Goal: Task Accomplishment & Management: Complete application form

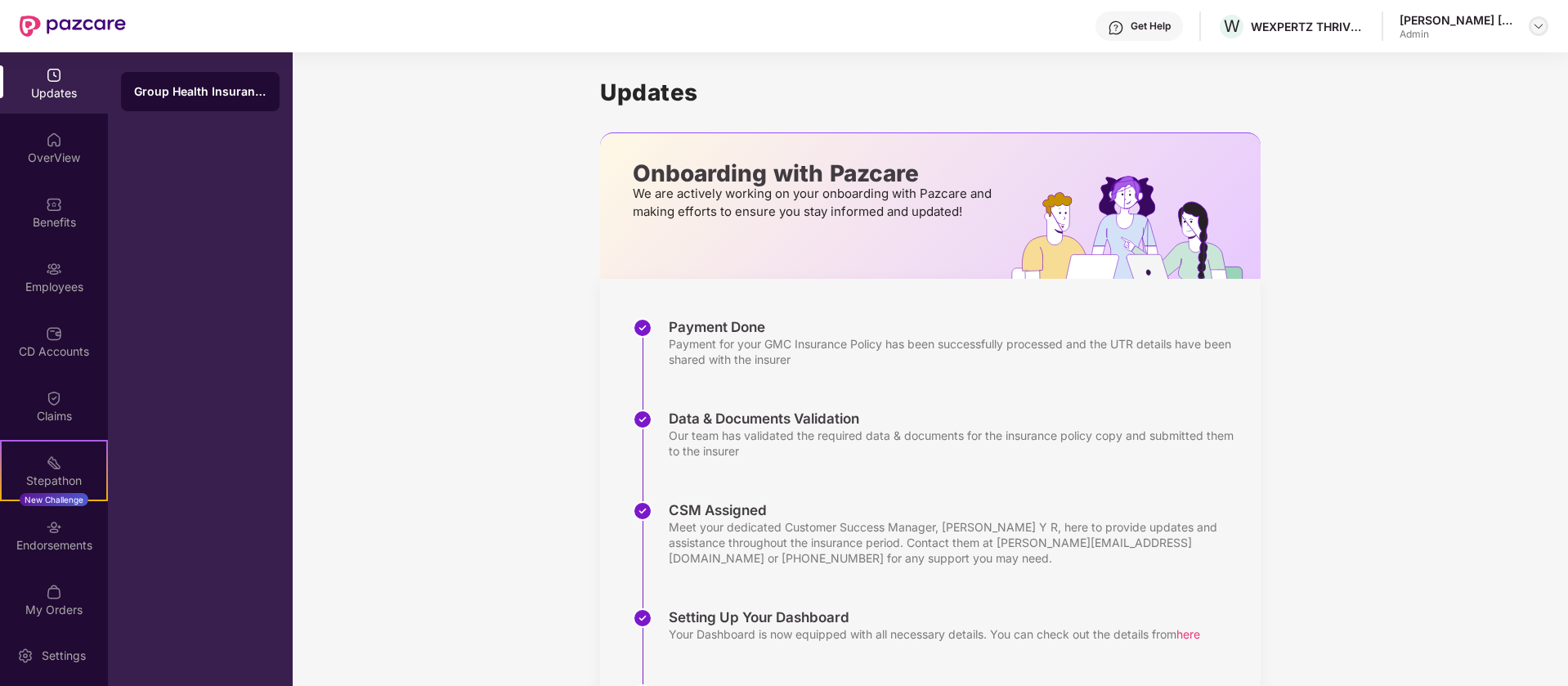
click at [1534, 27] on img at bounding box center [1539, 27] width 13 height 13
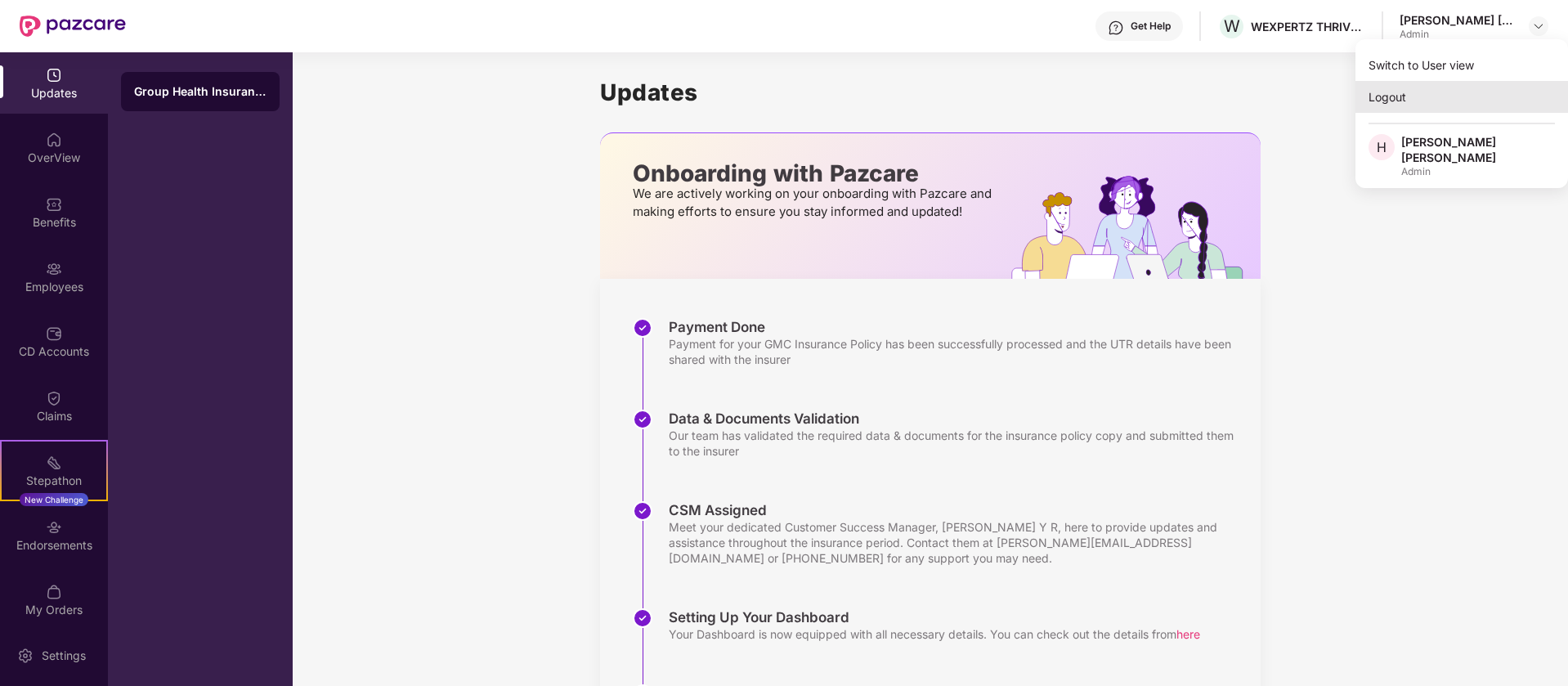
click at [1391, 102] on div "Logout" at bounding box center [1462, 96] width 213 height 32
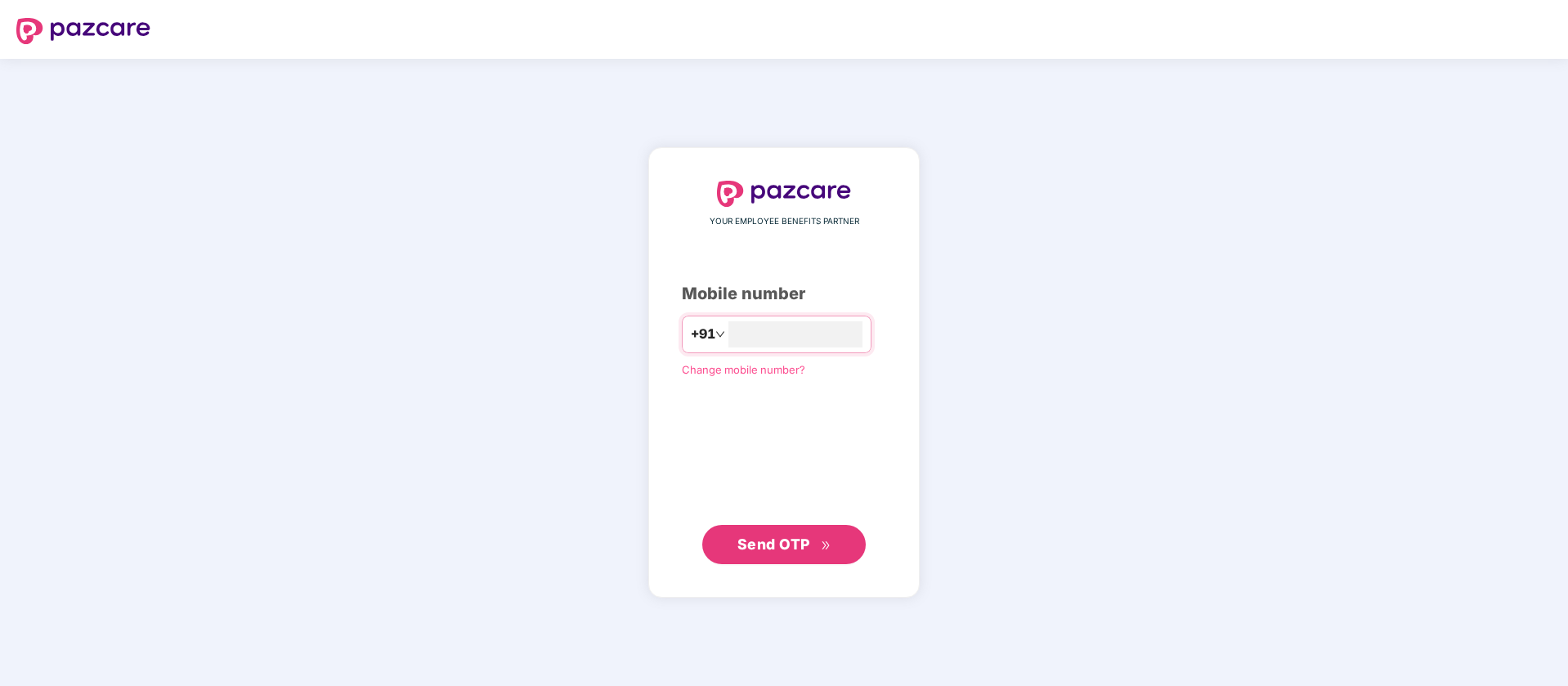
type input "**********"
click at [795, 544] on span "Send OTP" at bounding box center [773, 544] width 73 height 17
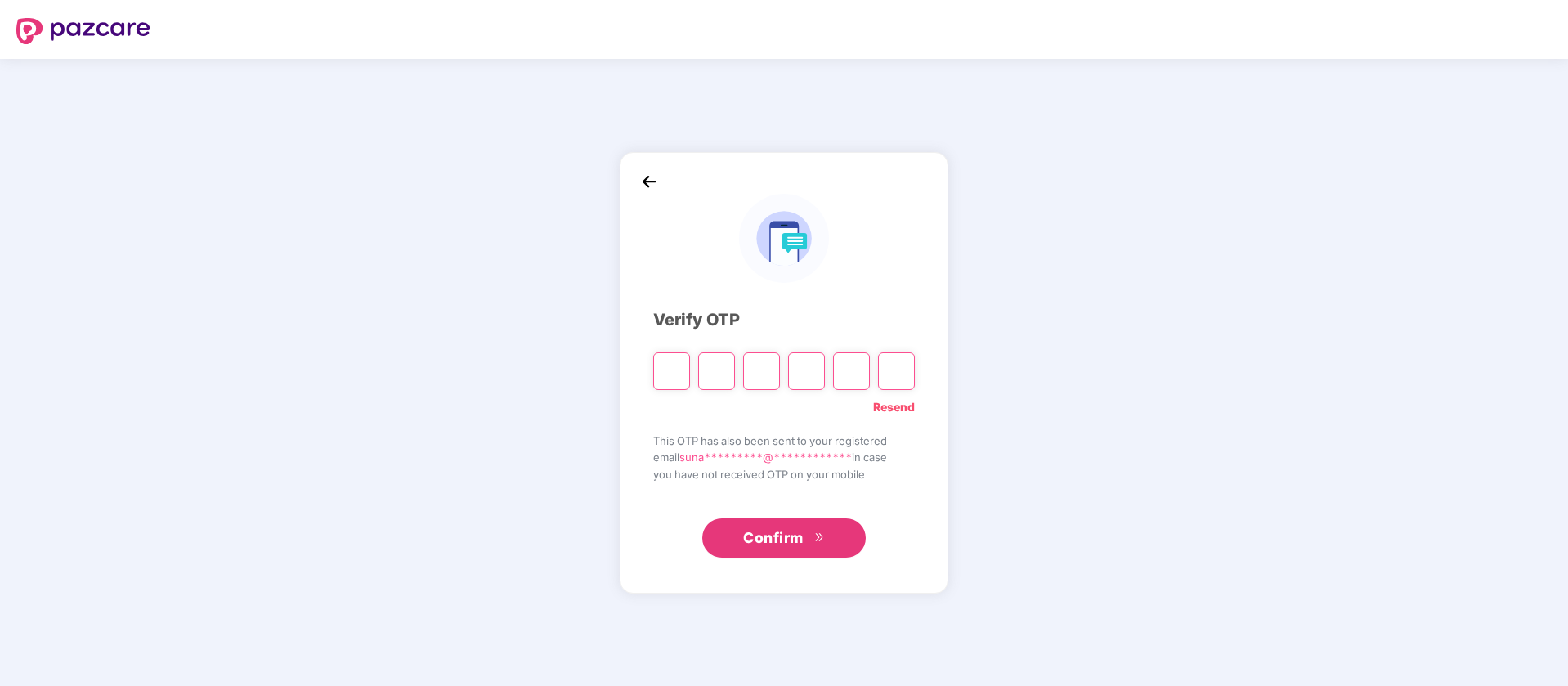
type input "*"
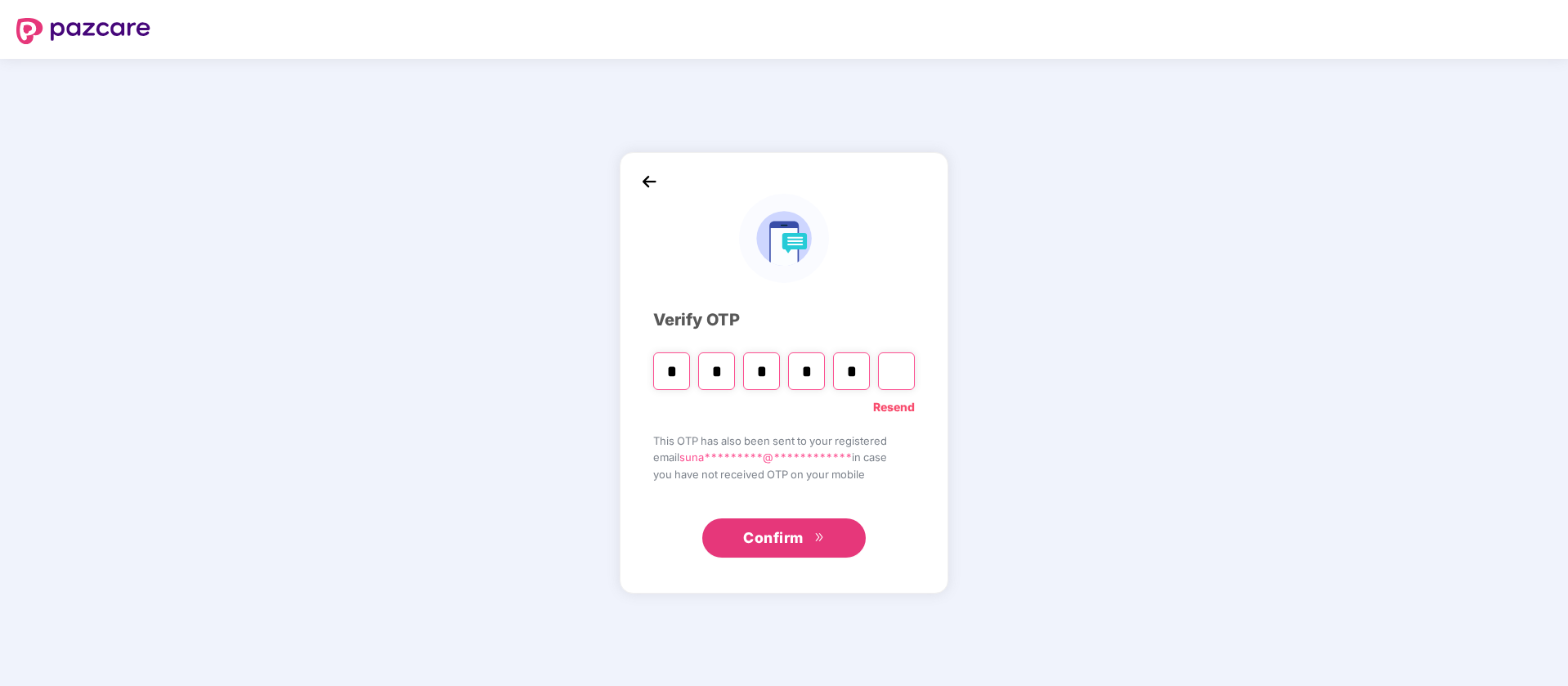
type input "*"
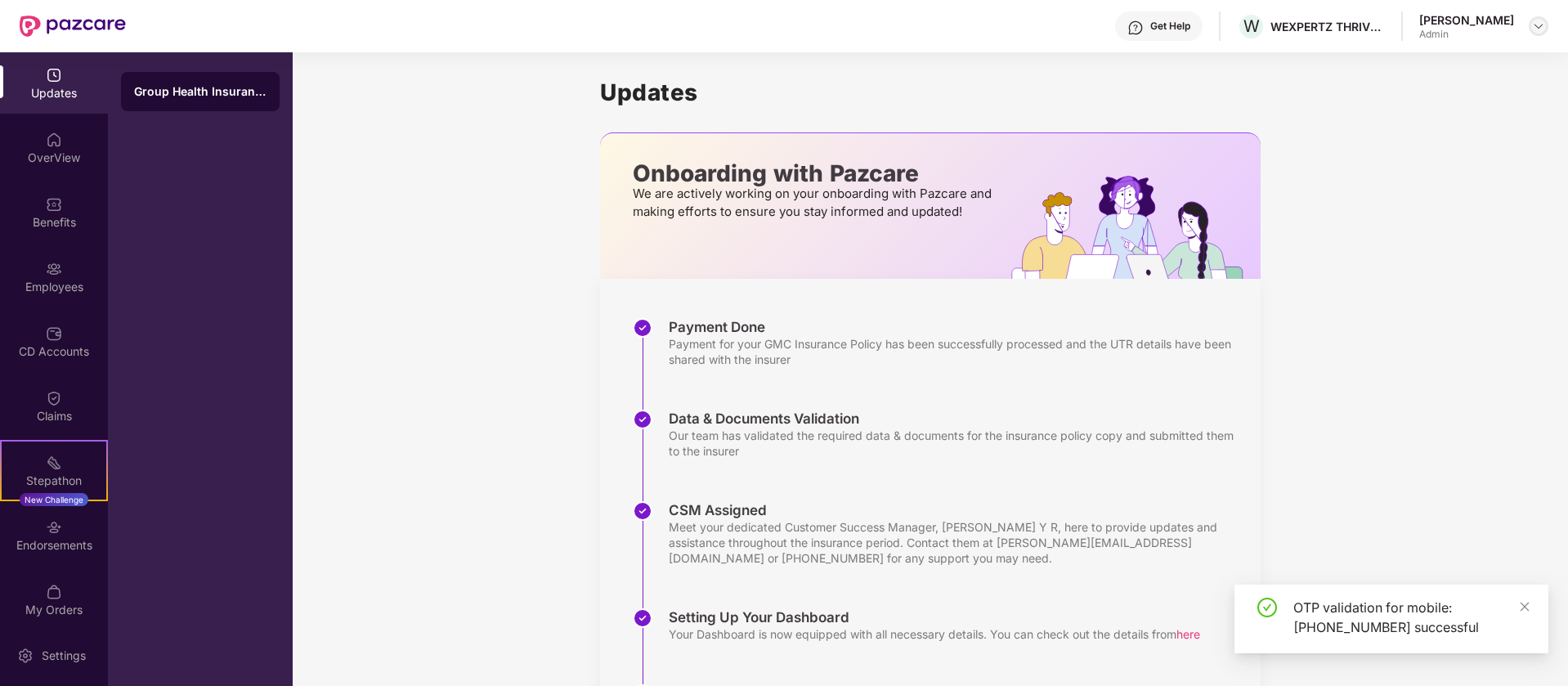
click at [1538, 27] on img at bounding box center [1539, 27] width 13 height 13
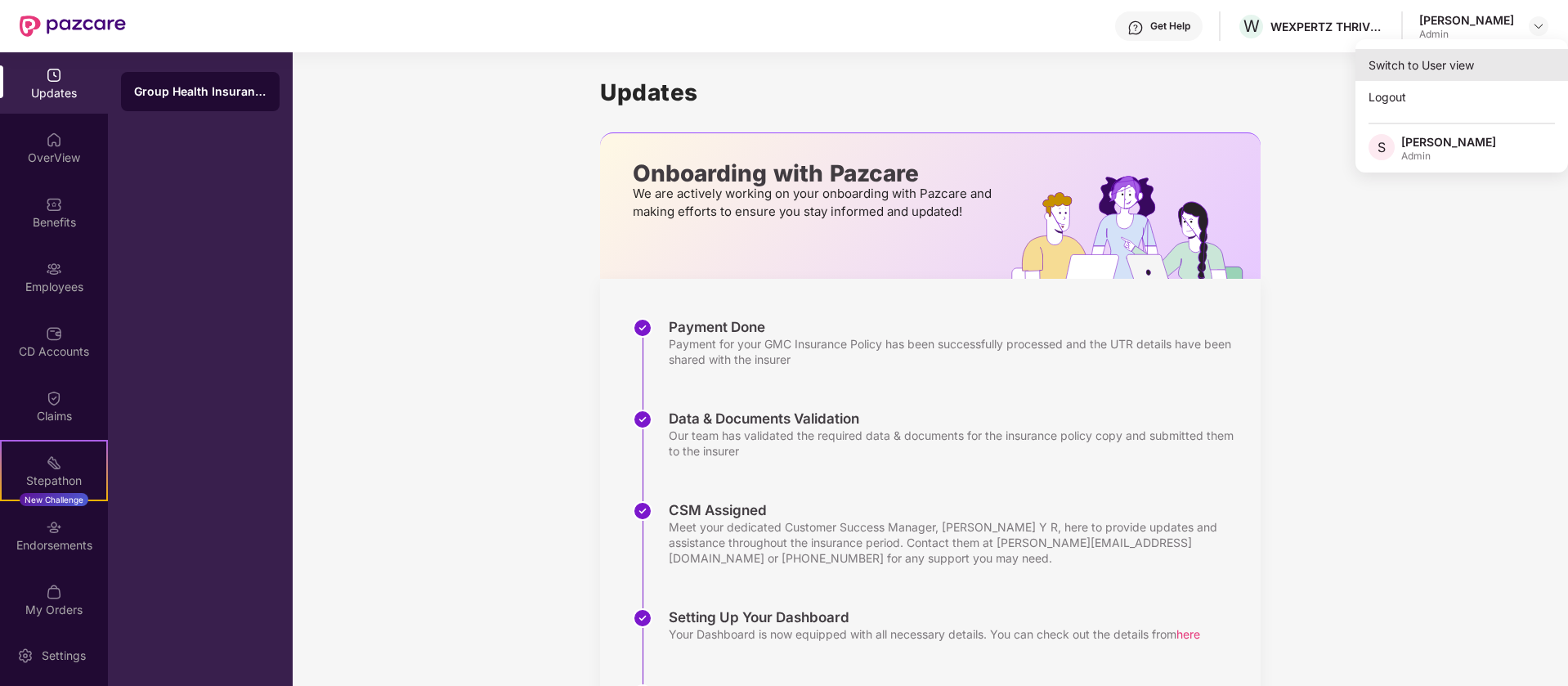
click at [1462, 71] on div "Switch to User view" at bounding box center [1462, 64] width 213 height 32
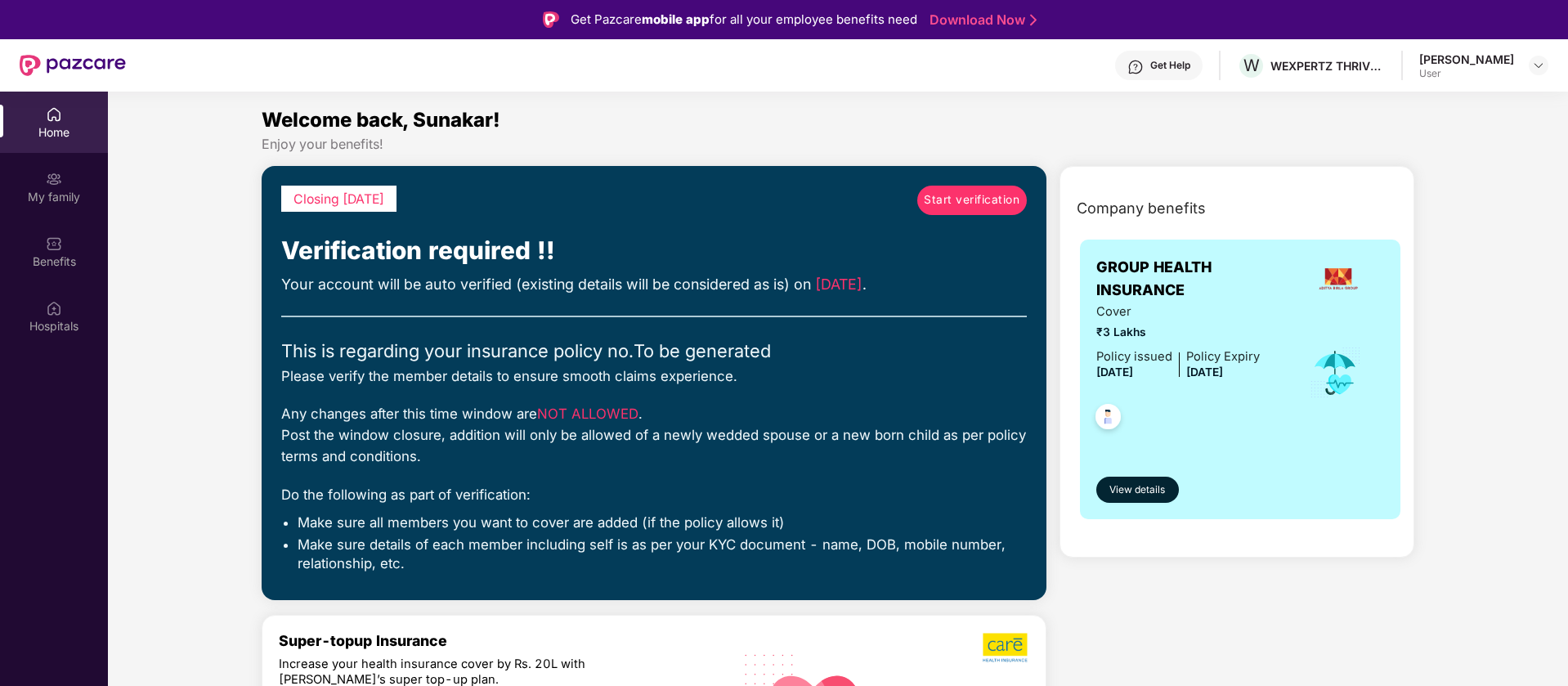
click at [1499, 64] on div "[PERSON_NAME]" at bounding box center [1467, 59] width 95 height 15
click at [1534, 64] on img at bounding box center [1539, 66] width 13 height 13
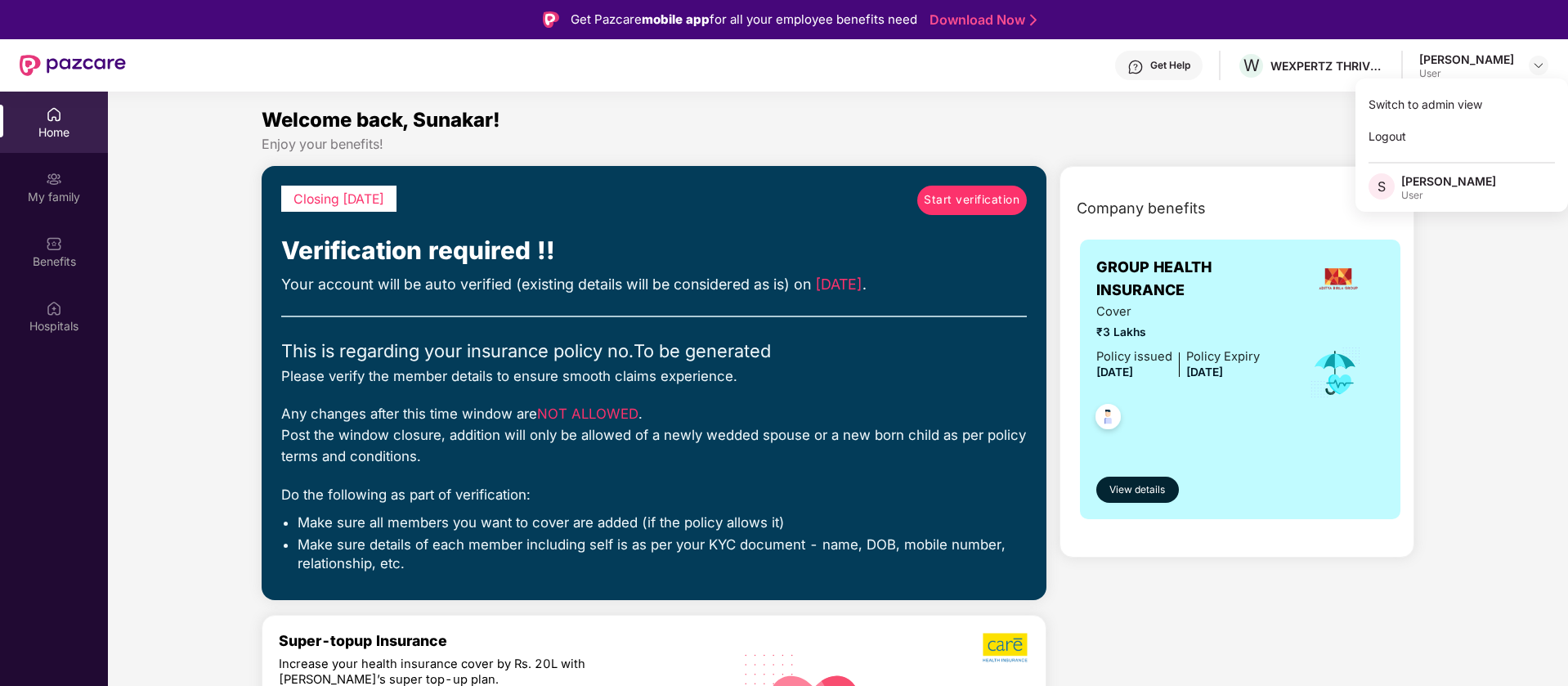
click at [971, 204] on span "Start verification" at bounding box center [972, 200] width 95 height 18
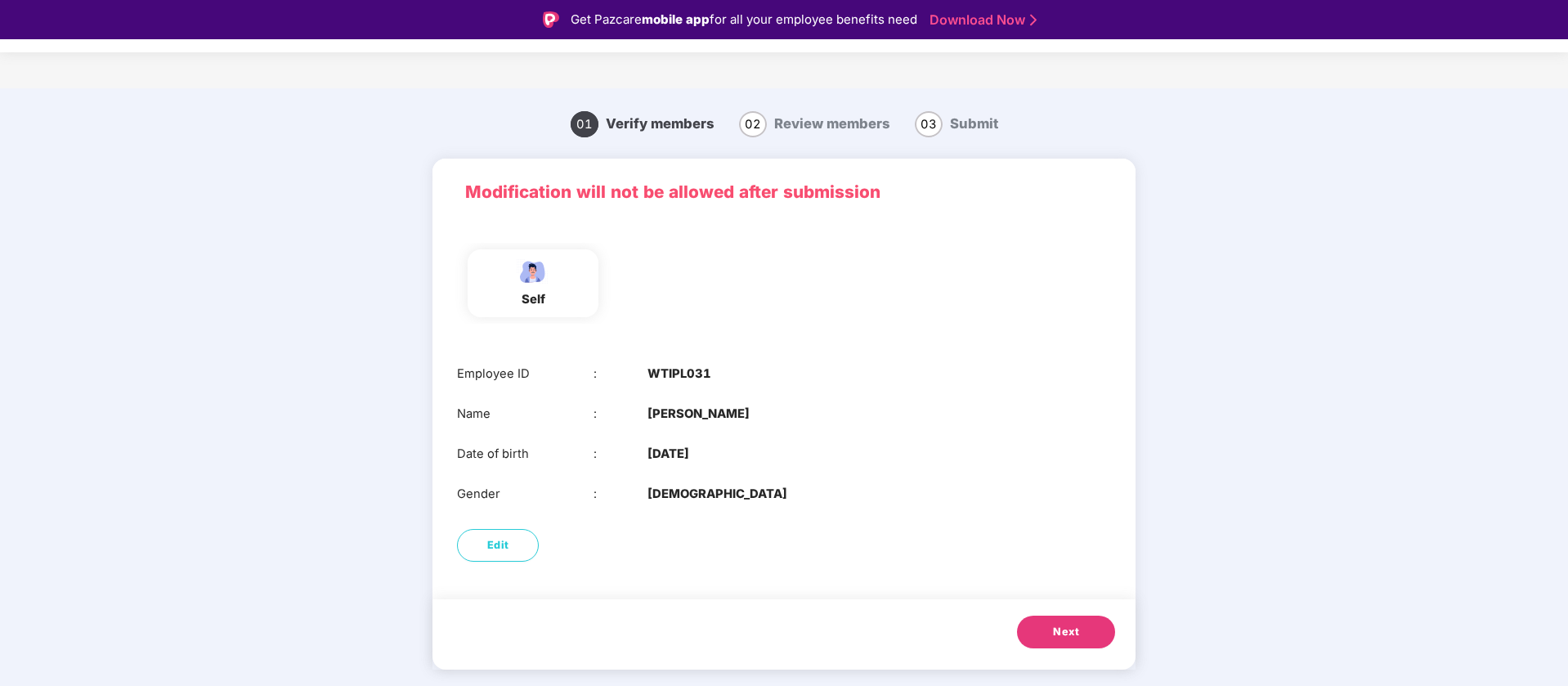
click at [1062, 633] on span "Next" at bounding box center [1066, 632] width 26 height 16
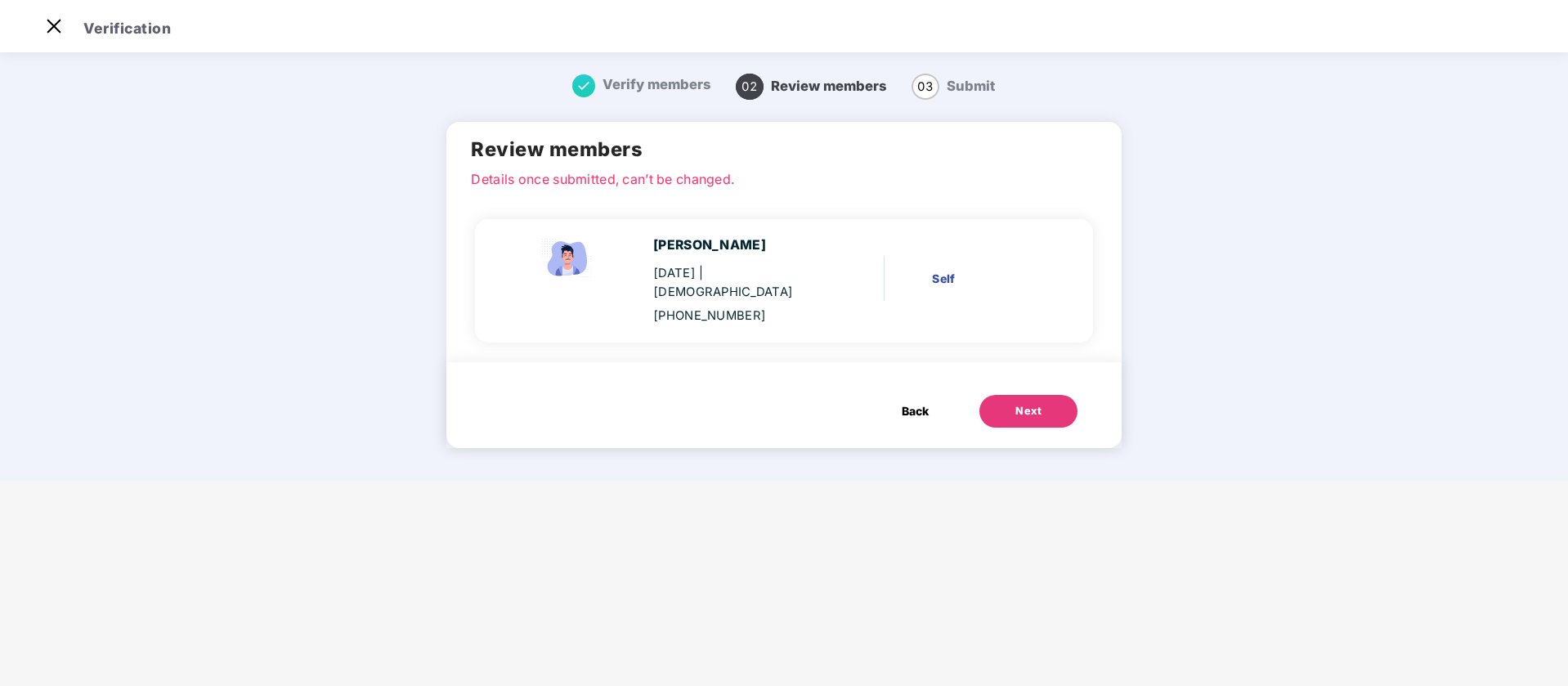
click at [1021, 403] on div "Next" at bounding box center [1028, 411] width 26 height 16
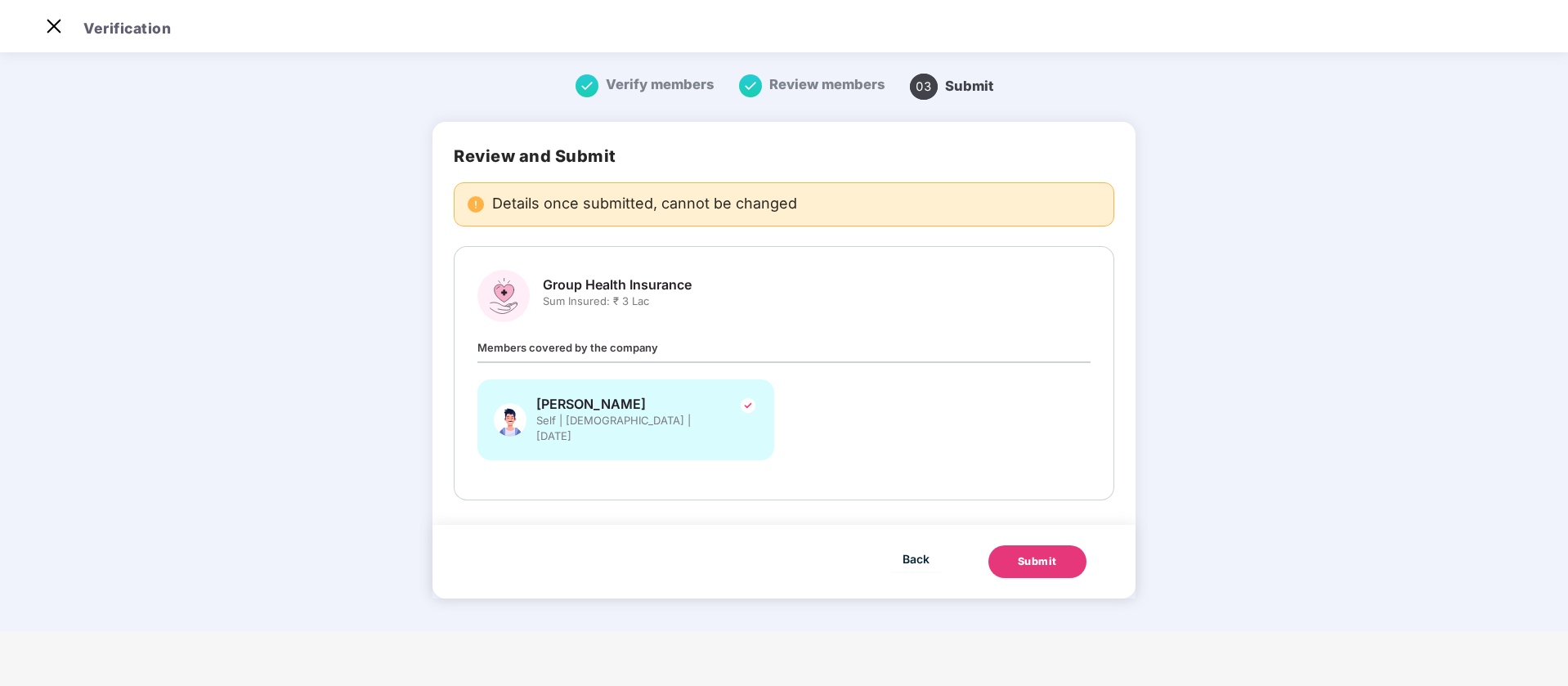
scroll to position [0, 0]
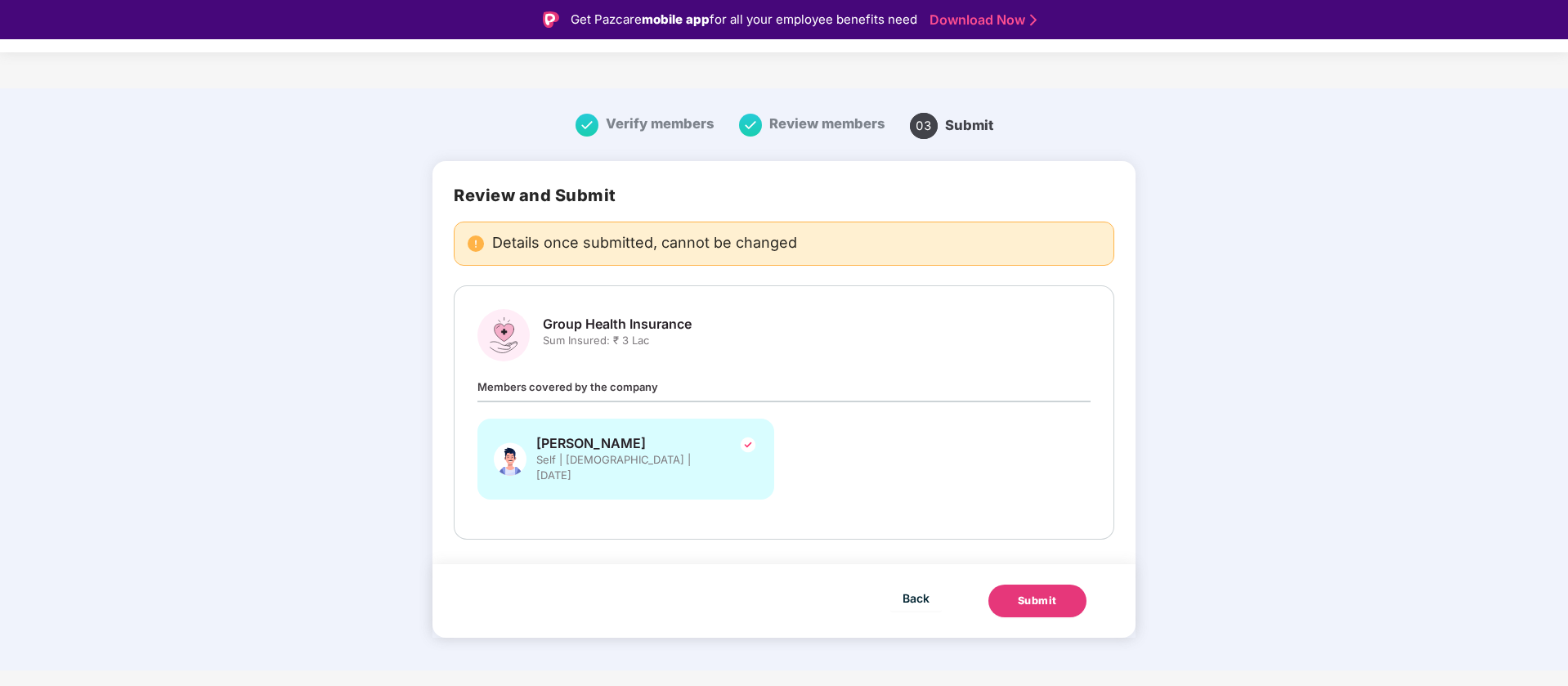
click at [1040, 593] on div "Submit" at bounding box center [1037, 601] width 39 height 16
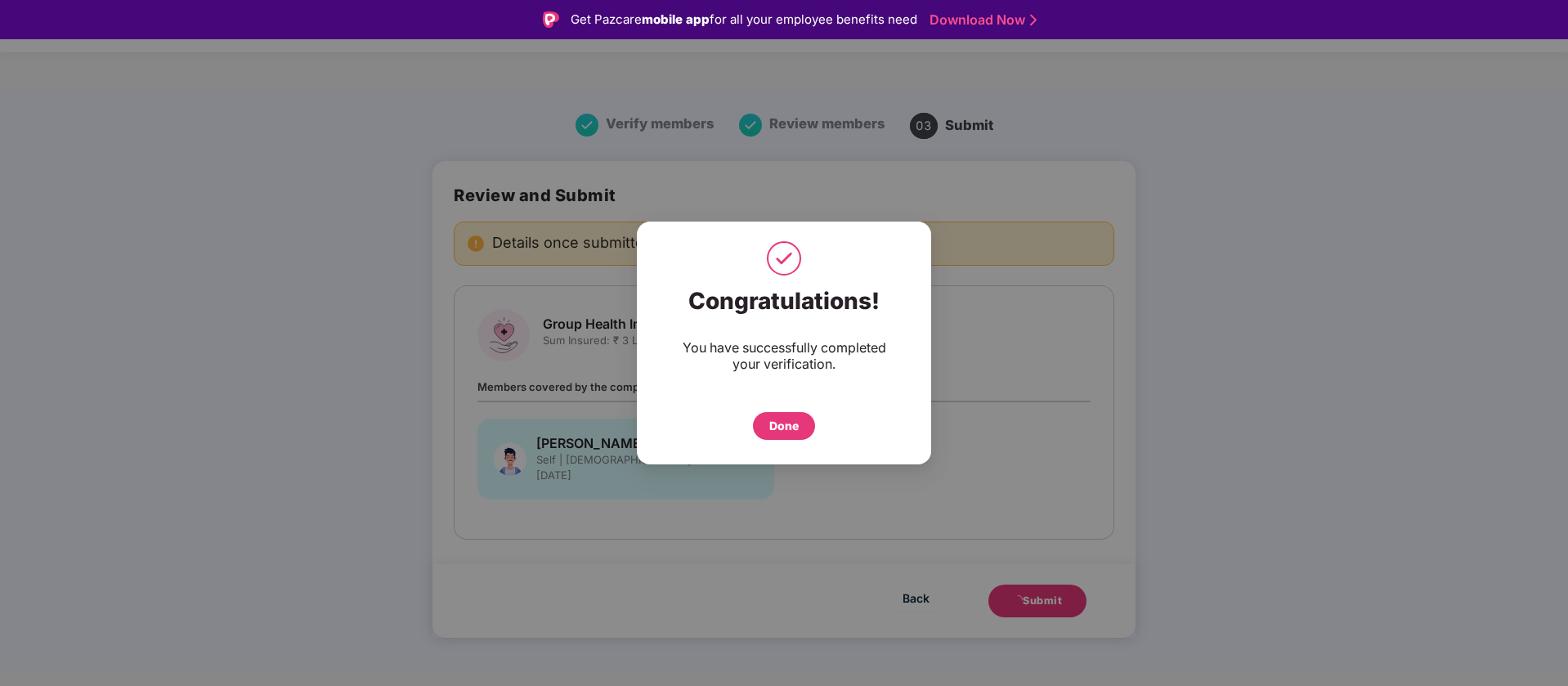
click at [786, 418] on div "Done" at bounding box center [784, 426] width 30 height 18
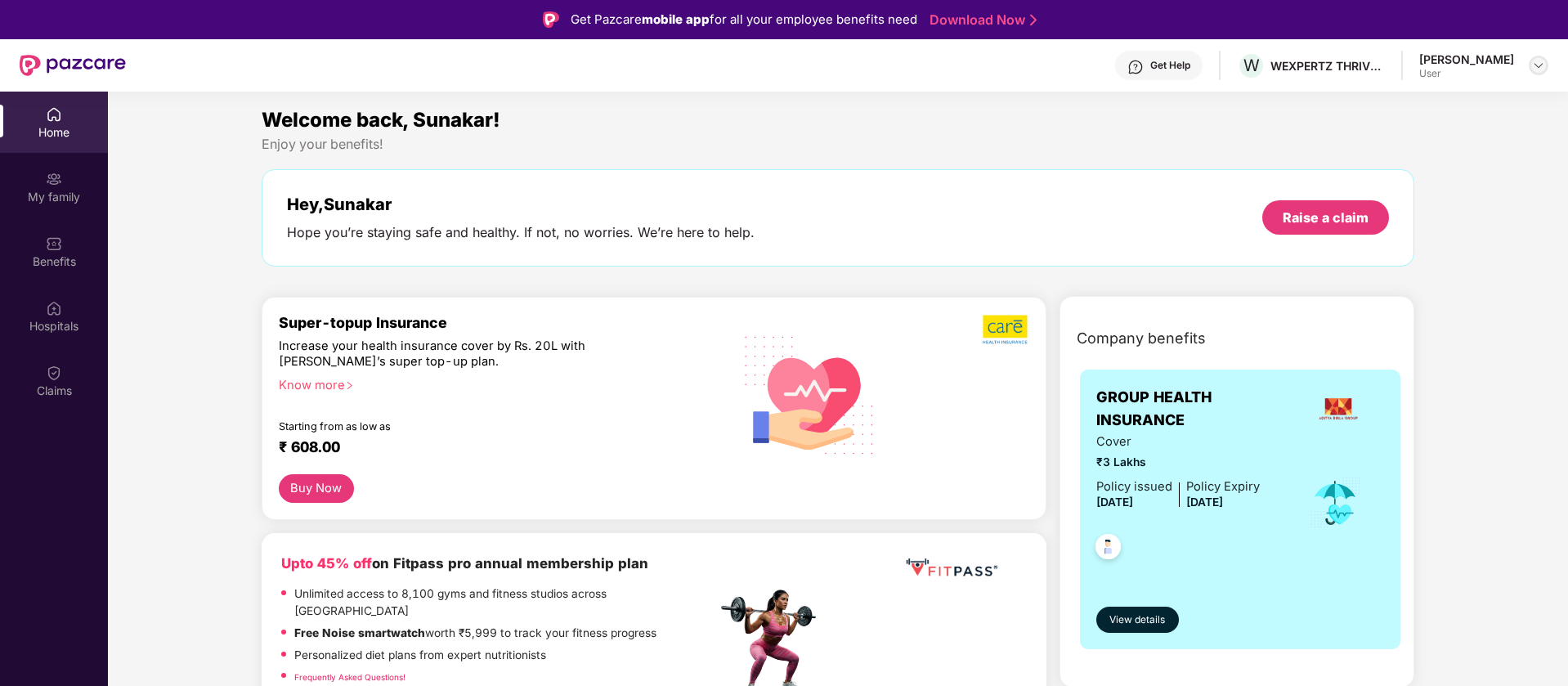
click at [1537, 65] on img at bounding box center [1539, 66] width 13 height 13
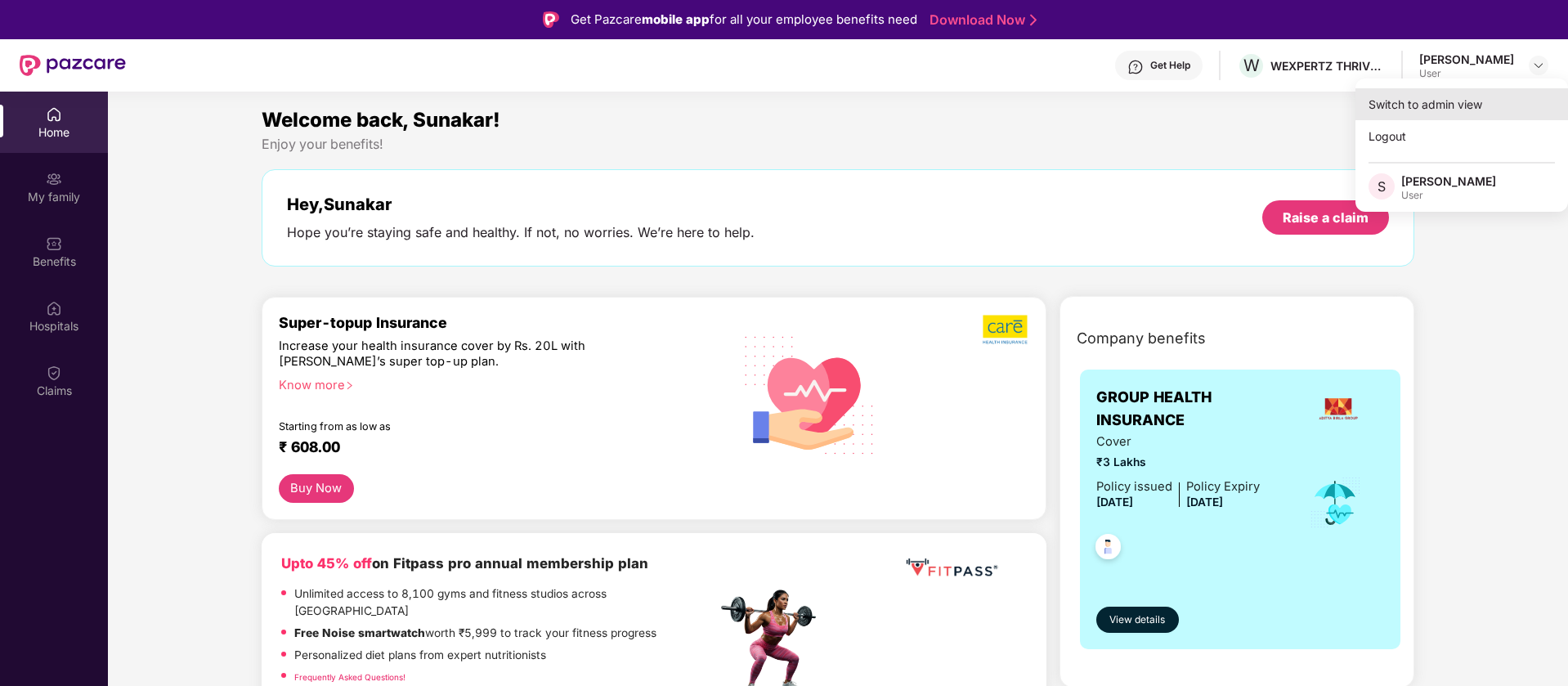
click at [1445, 109] on div "Switch to admin view" at bounding box center [1462, 103] width 213 height 32
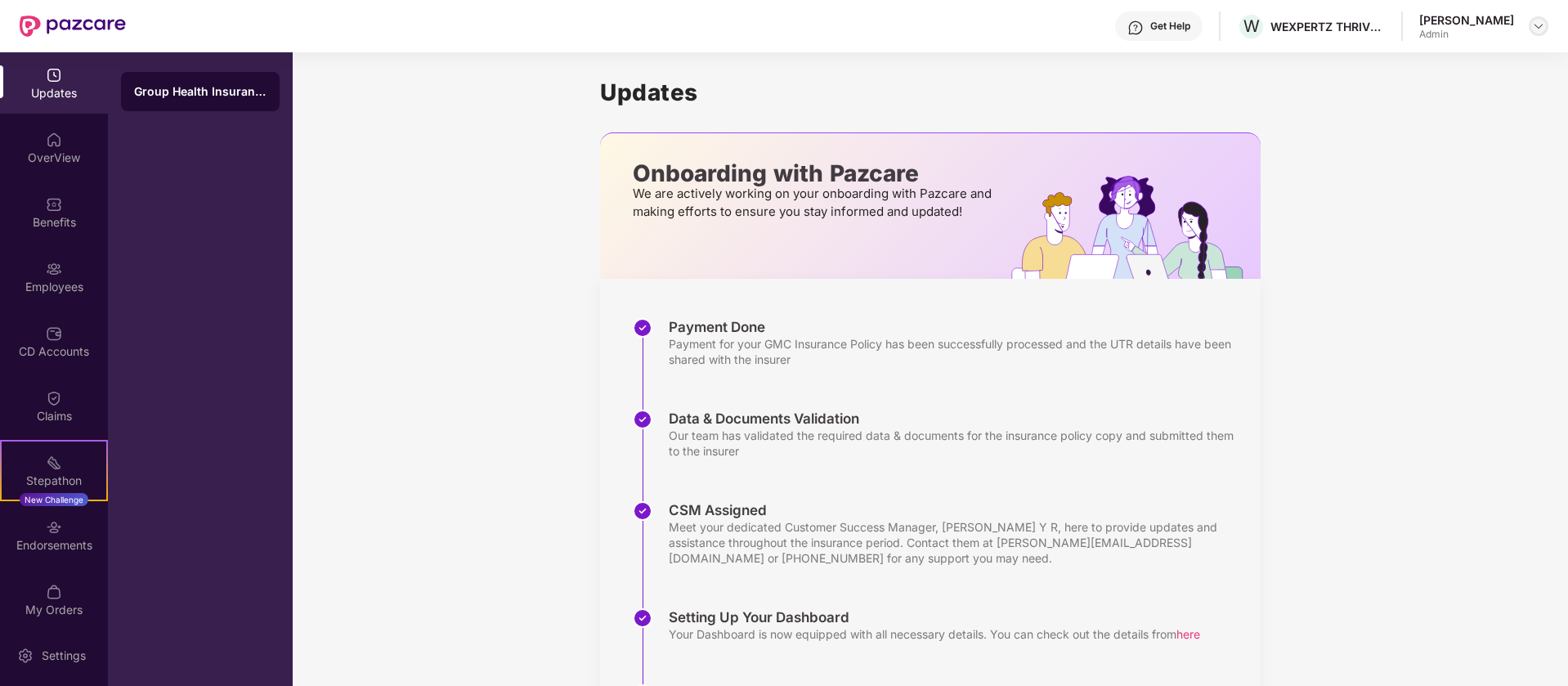
click at [1543, 27] on img at bounding box center [1539, 27] width 13 height 13
click at [1462, 89] on div "Logout" at bounding box center [1462, 96] width 213 height 32
